Goal: Information Seeking & Learning: Learn about a topic

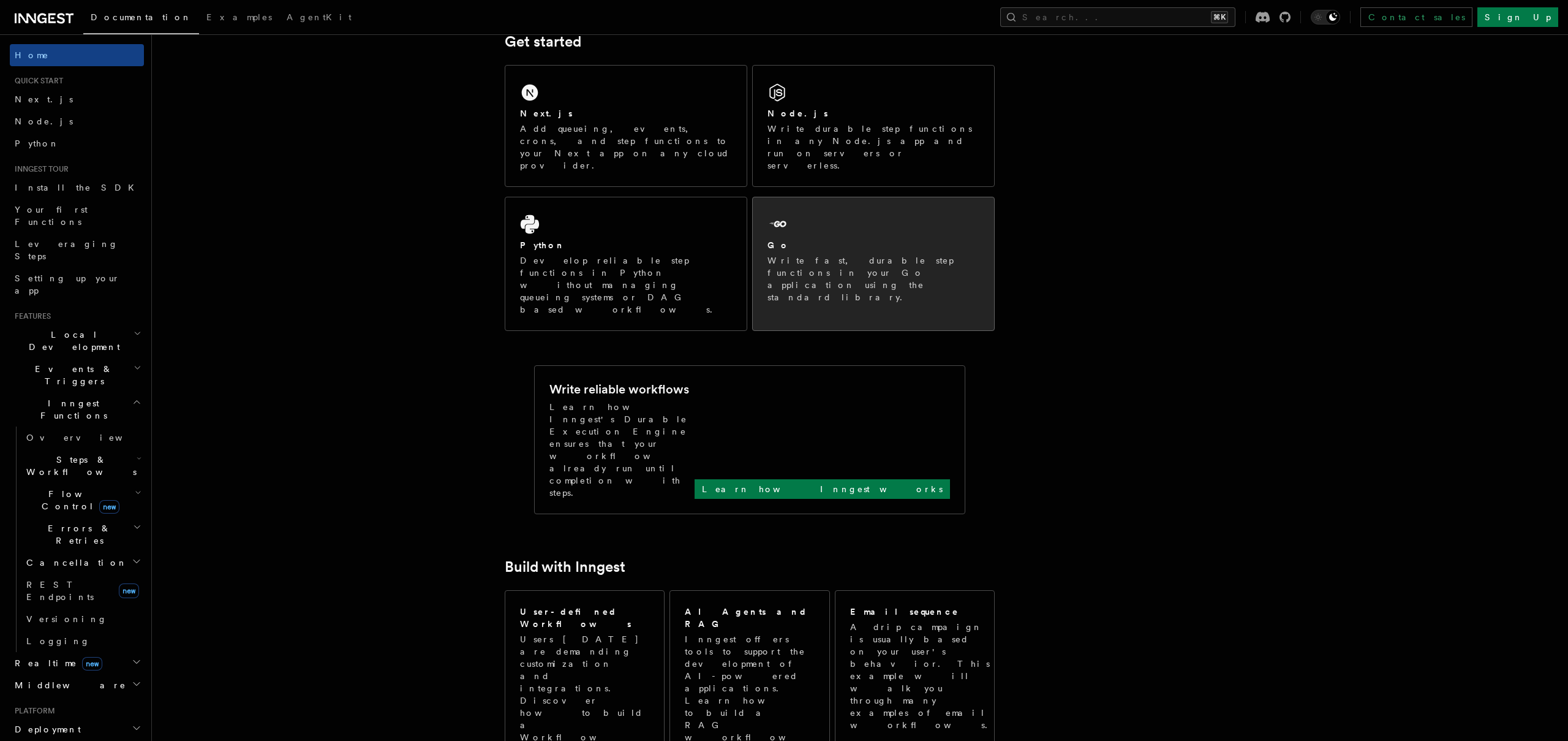
scroll to position [203, 0]
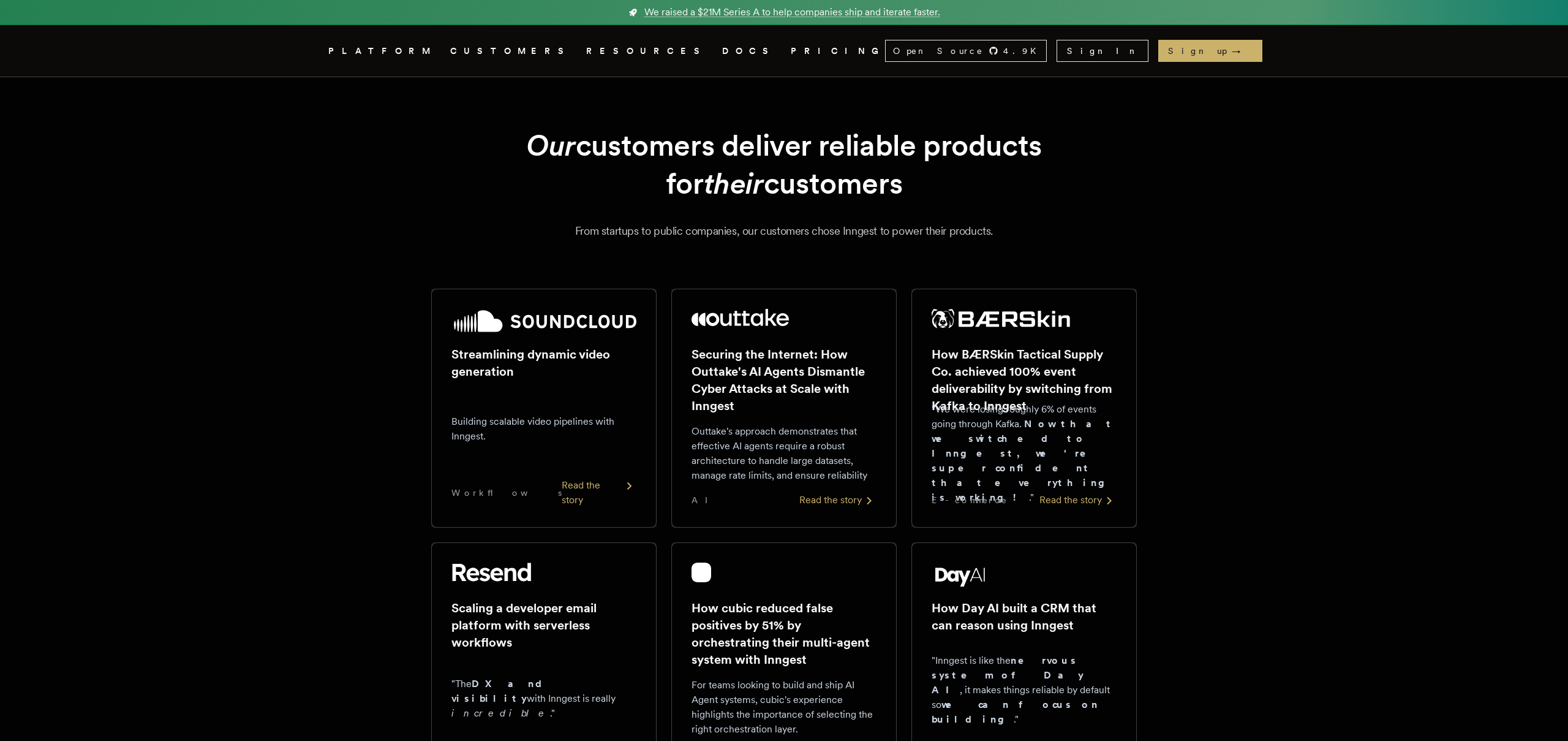
click at [722, 53] on link "DOCS" at bounding box center [749, 51] width 54 height 16
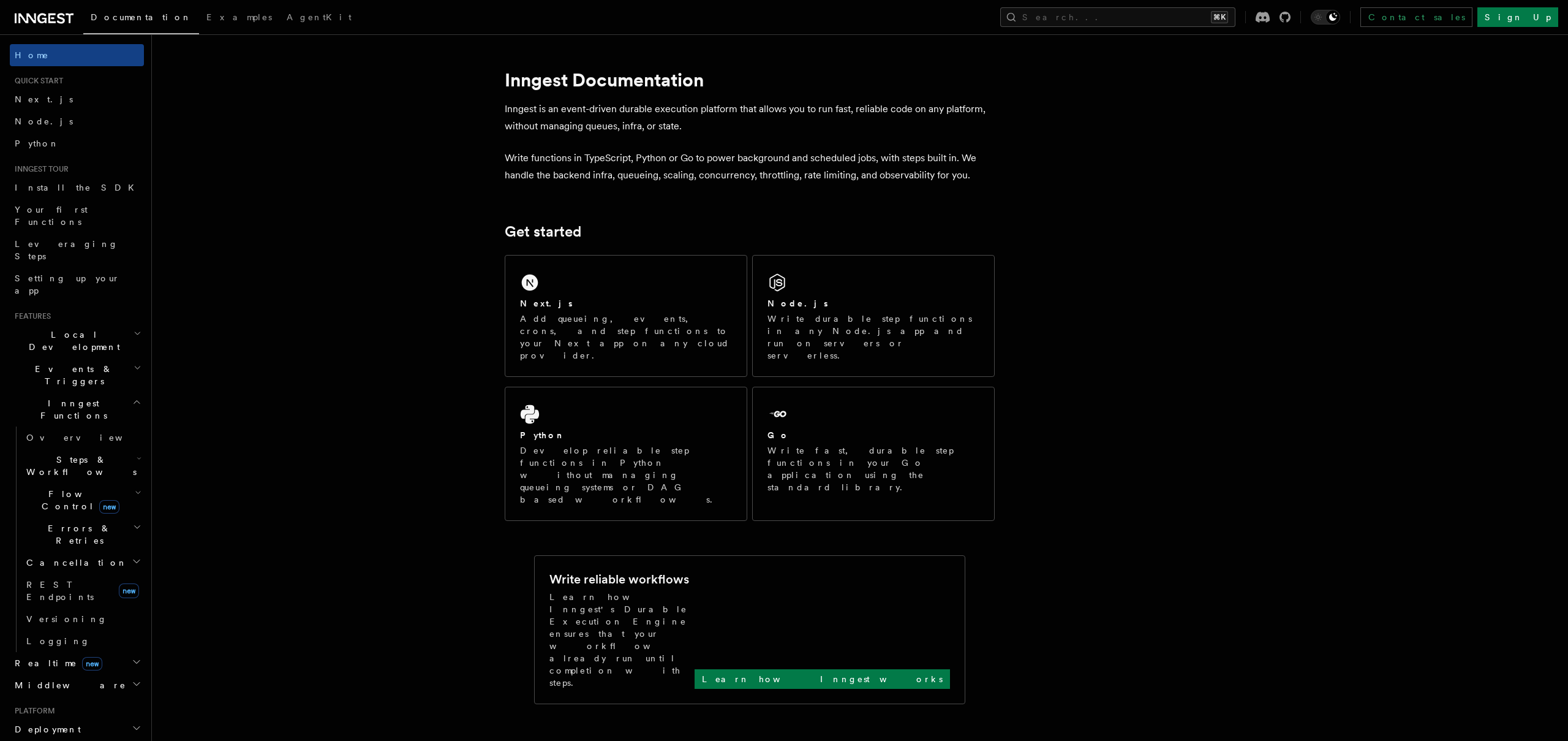
click at [122, 392] on h2 "Inngest Functions" at bounding box center [76, 410] width 134 height 35
click at [126, 537] on h2 "Monitor" at bounding box center [76, 548] width 134 height 22
click at [126, 515] on h2 "Manage" at bounding box center [76, 525] width 134 height 22
